Goal: Book appointment/travel/reservation

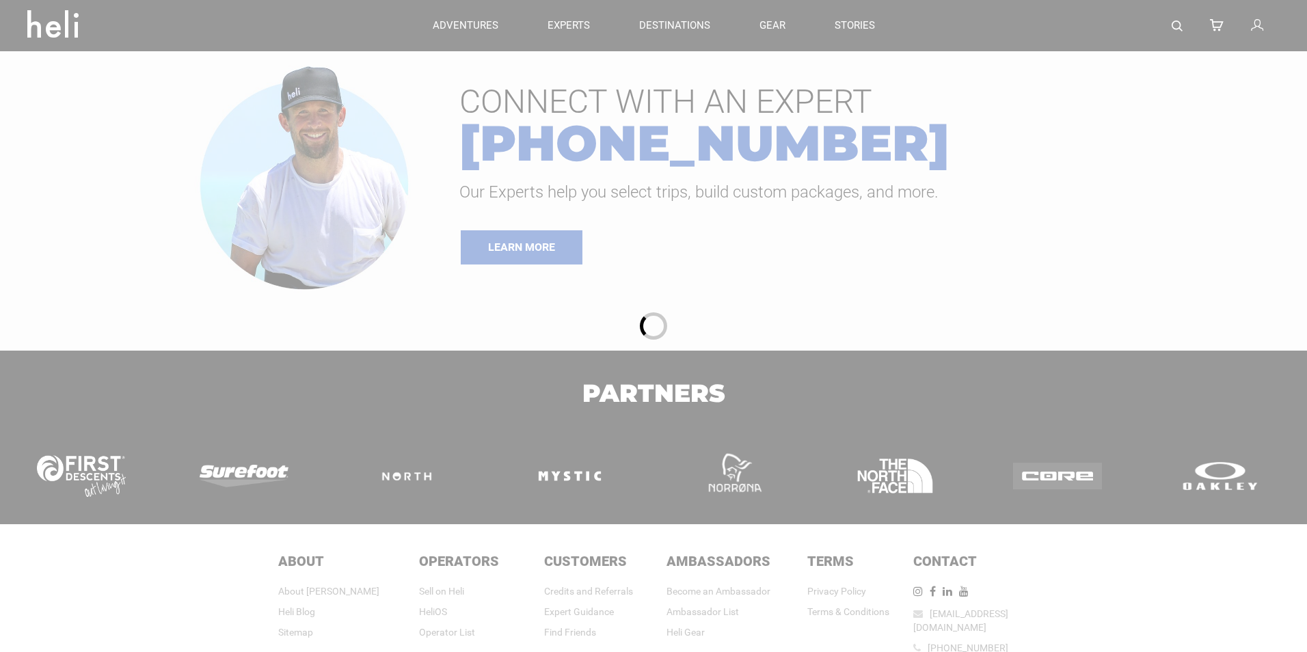
type input "Cat Skiing"
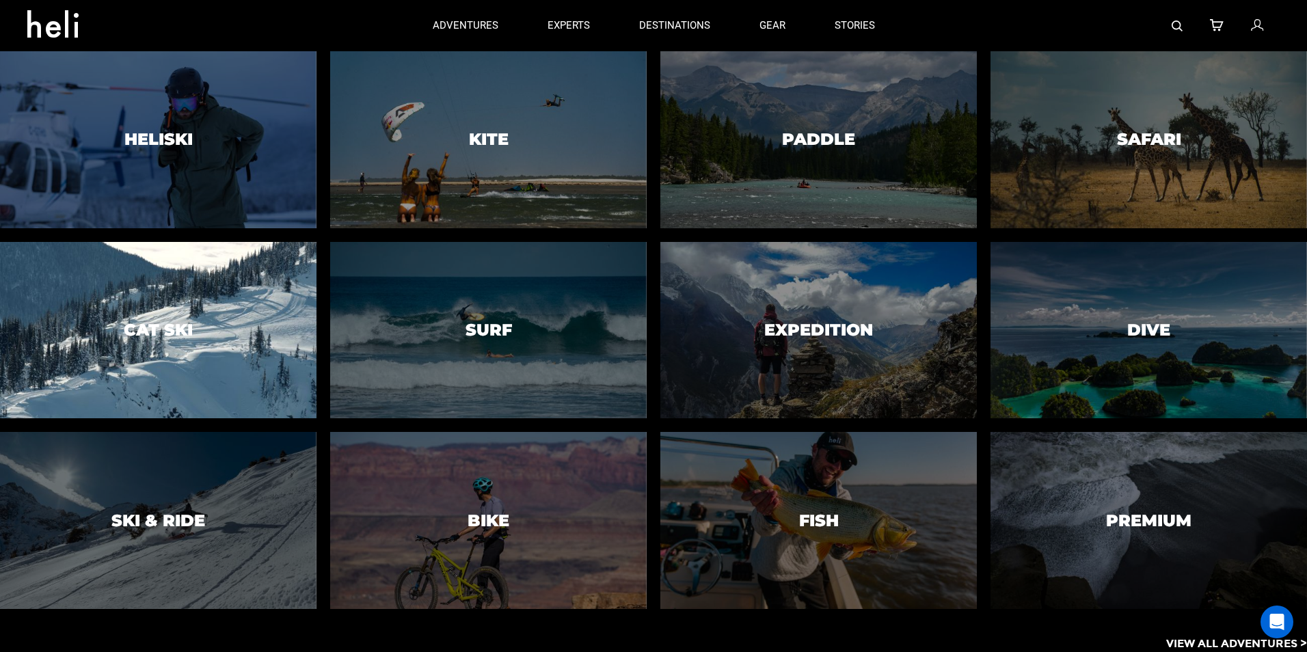
click at [264, 308] on div at bounding box center [158, 330] width 323 height 180
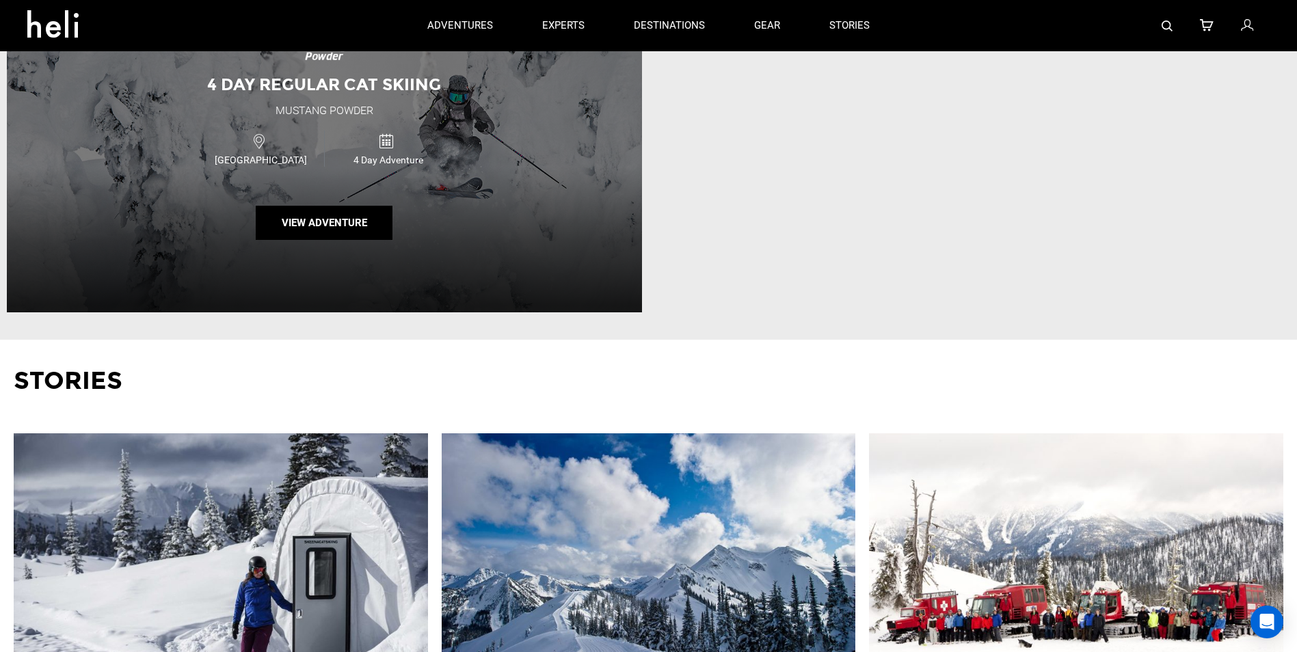
scroll to position [2871, 0]
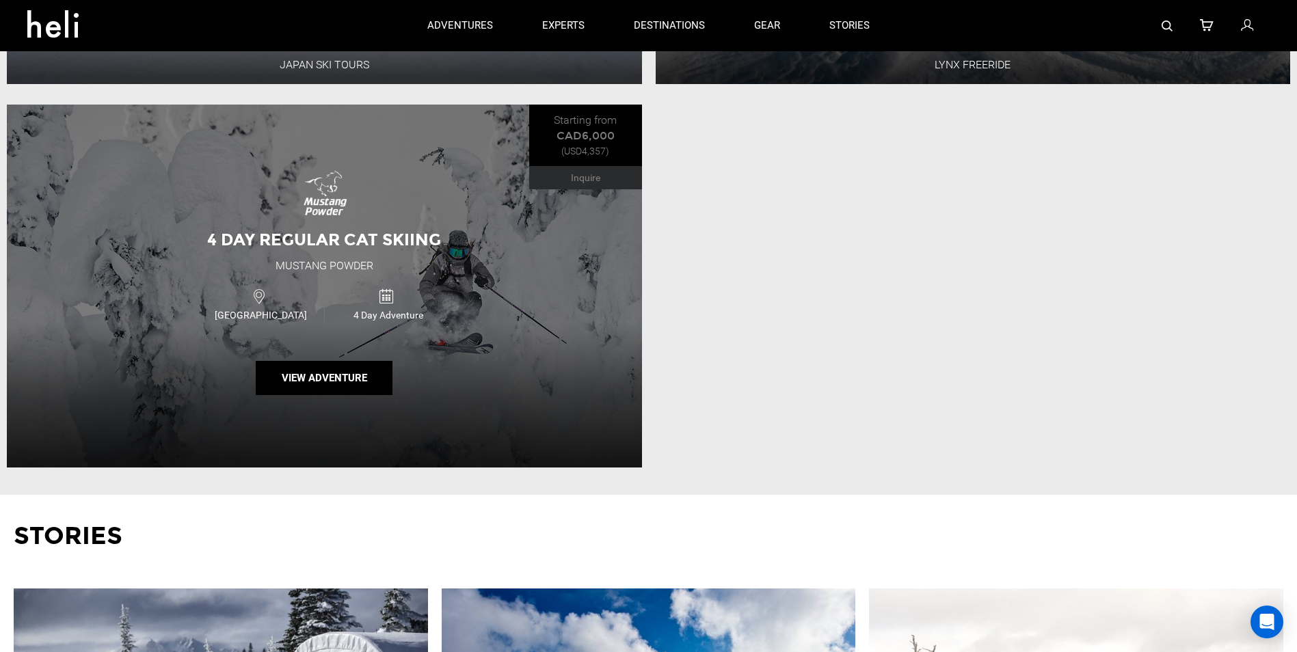
click at [433, 311] on div "4 Day Adventure" at bounding box center [387, 304] width 127 height 36
